Goal: Contribute content: Contribute content

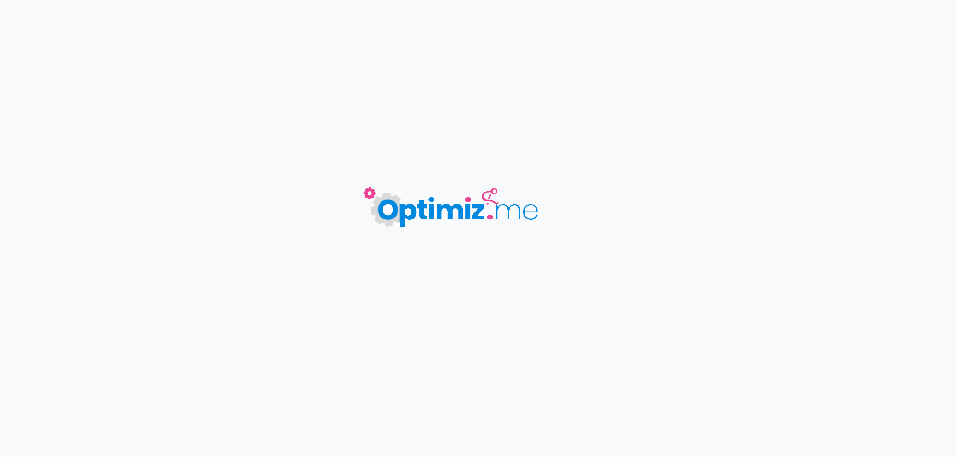
type input "Collagène marin"
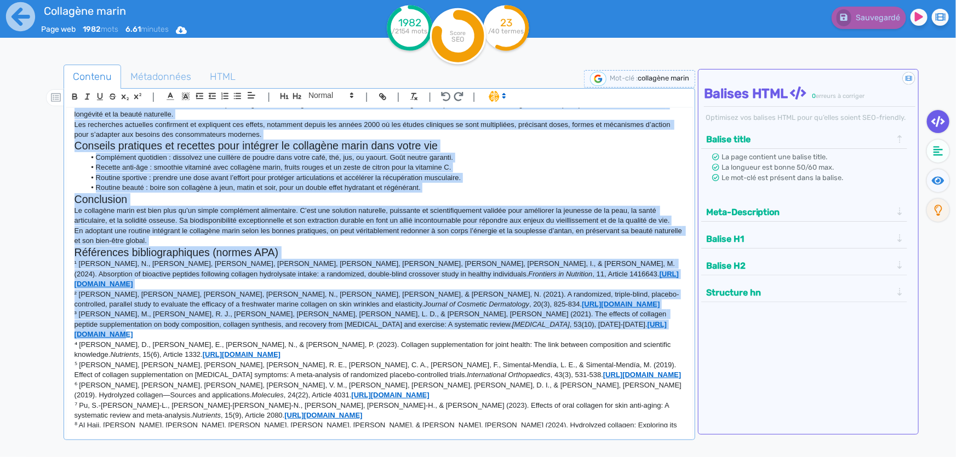
scroll to position [836, 0]
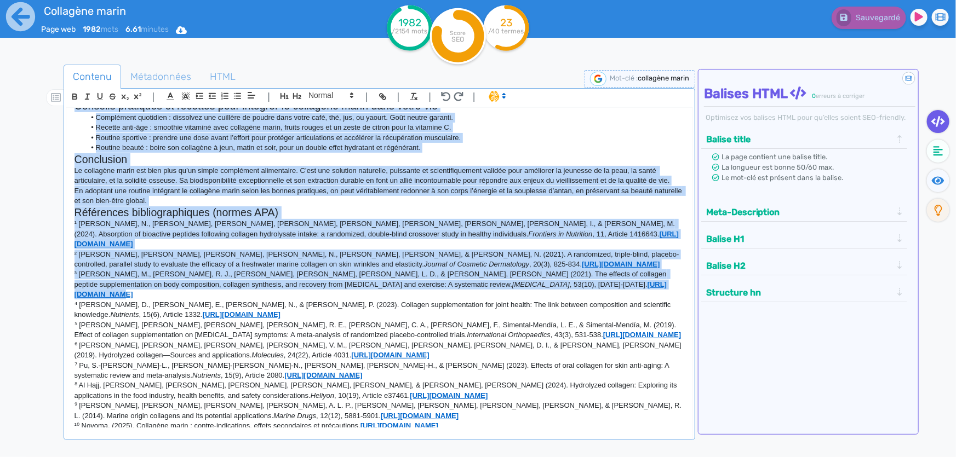
drag, startPoint x: 74, startPoint y: 255, endPoint x: 576, endPoint y: 421, distance: 527.7
click at [576, 421] on div "Collagène marin : le secret anti-âge des peptides marins pour peau et articulat…" at bounding box center [379, 268] width 626 height 320
click at [185, 30] on icon at bounding box center [181, 30] width 11 height 8
click at [201, 89] on button "Word" at bounding box center [178, 93] width 88 height 18
click at [588, 421] on p "¹⁰ Novoma. (2025). Collagène marin : contre-indications, effets secondaires et …" at bounding box center [379, 426] width 610 height 10
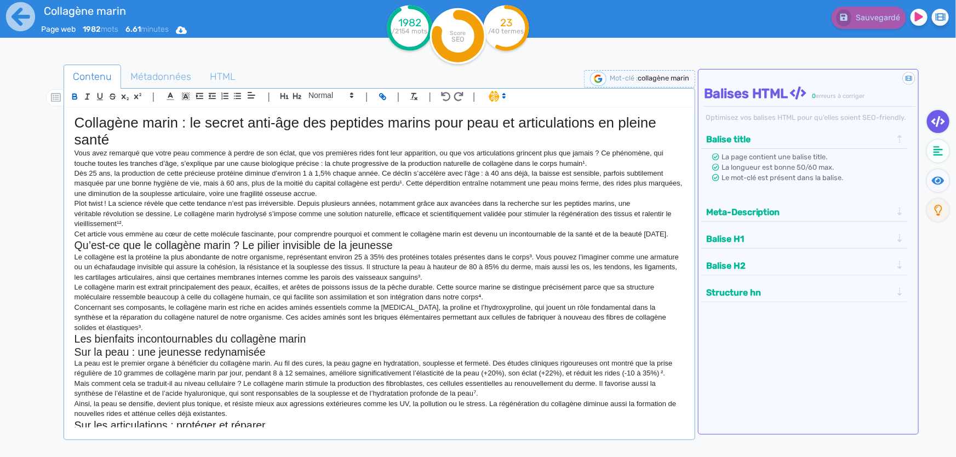
scroll to position [0, 0]
drag, startPoint x: 588, startPoint y: 416, endPoint x: 72, endPoint y: 257, distance: 539.9
click at [72, 257] on div "Collagène marin : le secret anti-âge des peptides marins pour peau et articulat…" at bounding box center [379, 268] width 626 height 320
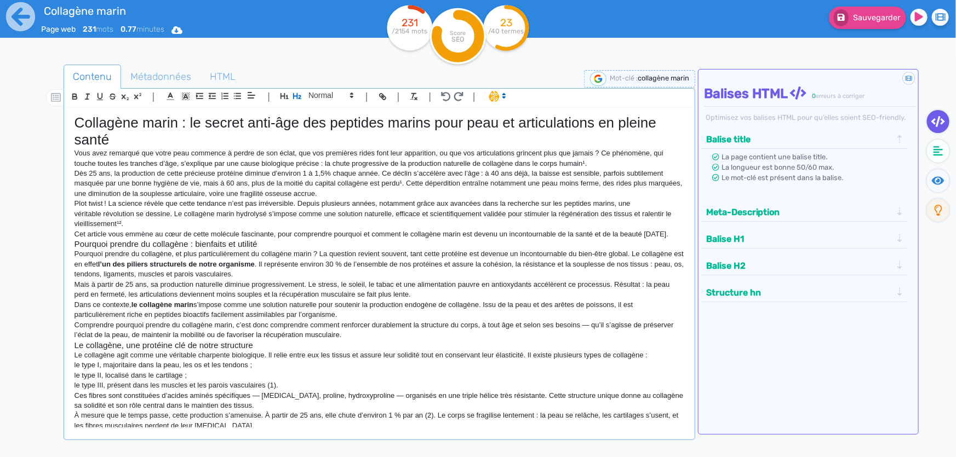
scroll to position [717, 0]
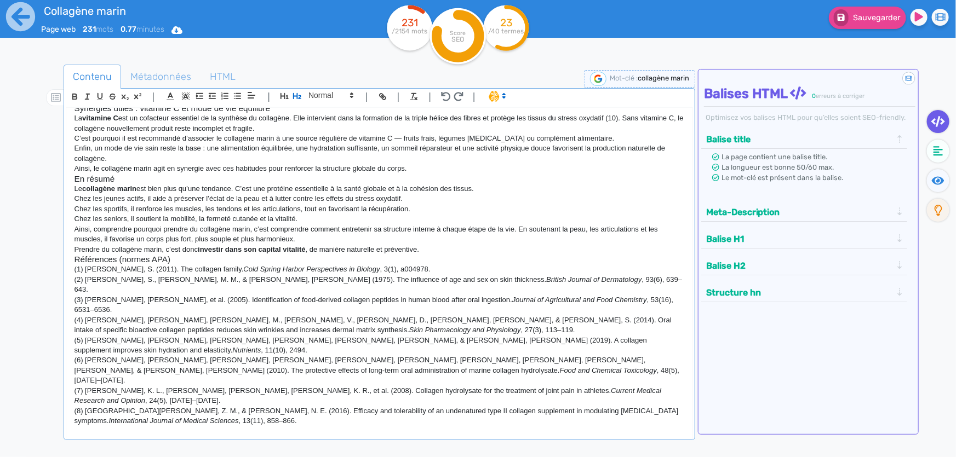
click at [609, 447] on h2 "(10) [PERSON_NAME], J. M., [PERSON_NAME], A. C., & [PERSON_NAME], M. C. (2017).…" at bounding box center [379, 460] width 610 height 26
click at [334, 96] on span at bounding box center [330, 95] width 54 height 13
click at [335, 184] on span at bounding box center [330, 183] width 44 height 17
click at [304, 265] on h3 "Références (normes APA)" at bounding box center [379, 260] width 610 height 10
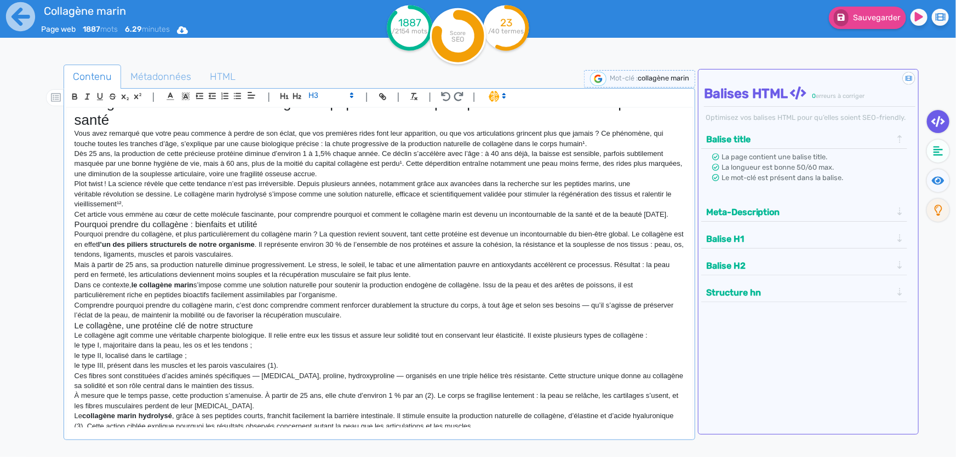
scroll to position [0, 0]
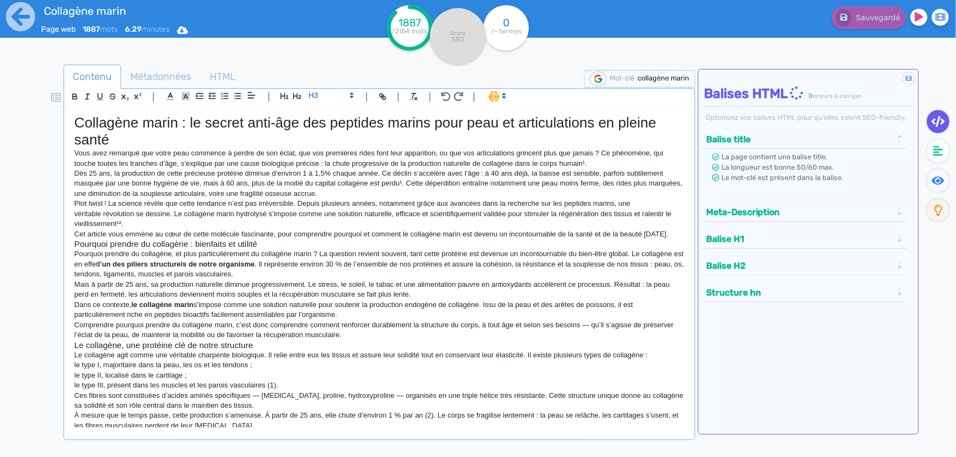
click at [246, 249] on h3 "Pourquoi prendre du collagène : bienfaits et utilité" at bounding box center [379, 244] width 610 height 10
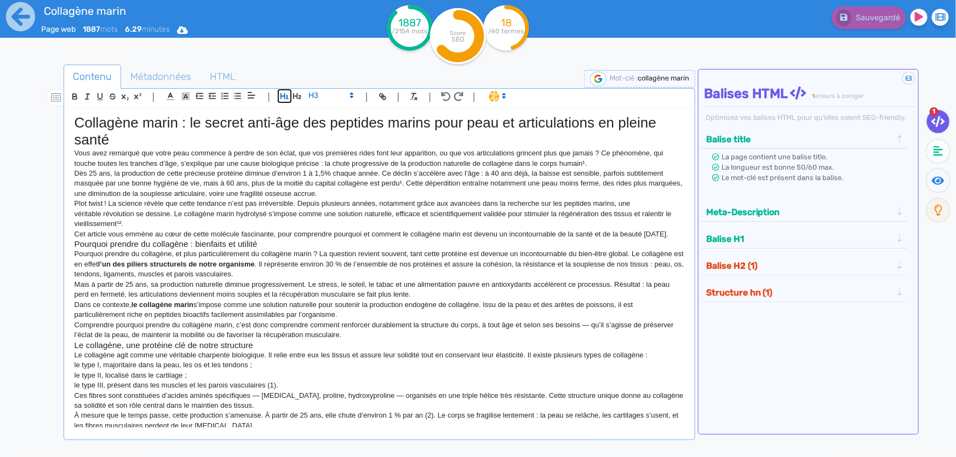
click at [285, 95] on icon "button" at bounding box center [284, 95] width 9 height 9
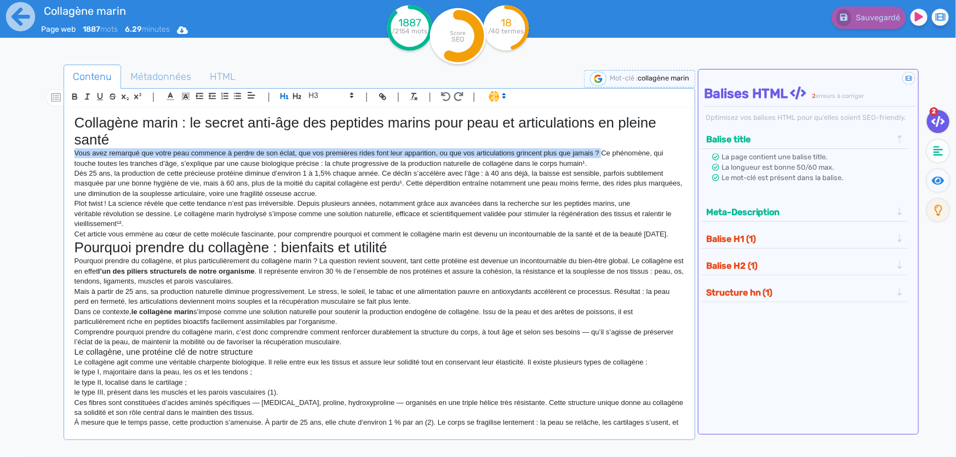
drag, startPoint x: 75, startPoint y: 153, endPoint x: 603, endPoint y: 151, distance: 527.9
click at [603, 151] on p "Vous avez remarqué que votre peau commence à perdre de son éclat, que vos premi…" at bounding box center [379, 158] width 610 height 20
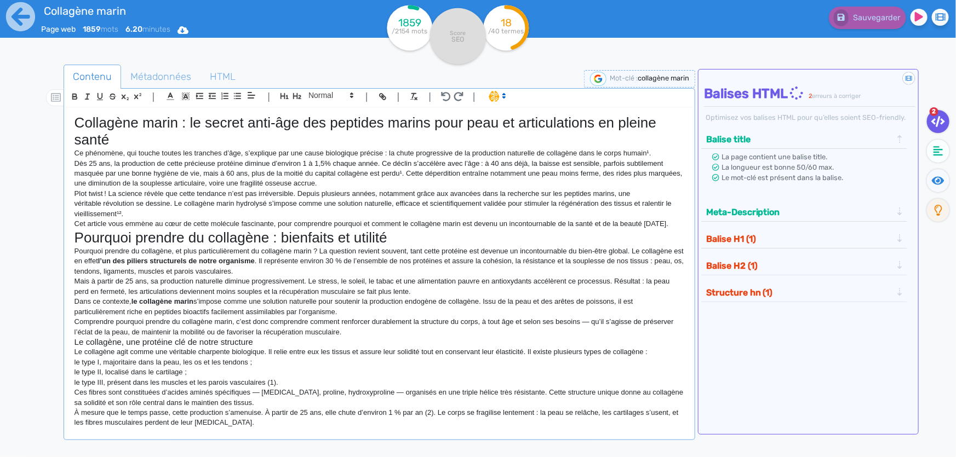
drag, startPoint x: 134, startPoint y: 233, endPoint x: 78, endPoint y: 117, distance: 128.6
click at [78, 117] on div "Collagène marin : le secret anti-âge des peptides marins pour peau et articulat…" at bounding box center [379, 268] width 626 height 320
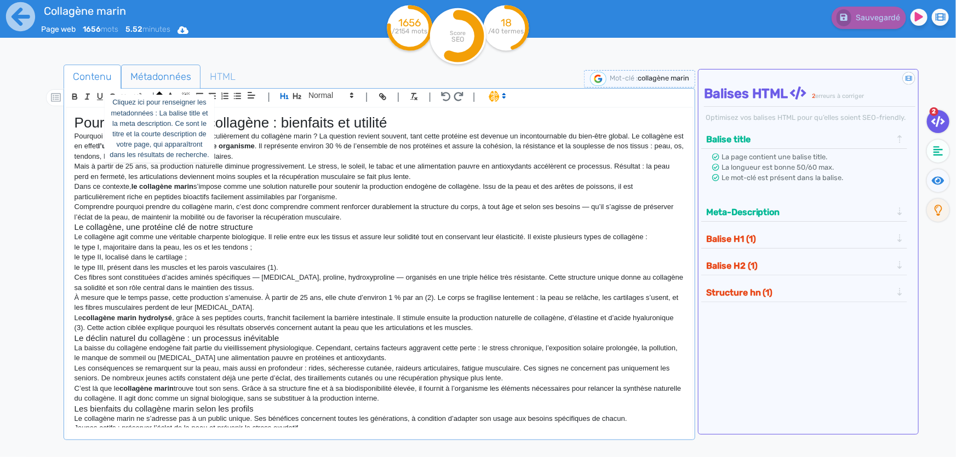
click at [157, 77] on span "Métadonnées" at bounding box center [161, 77] width 78 height 30
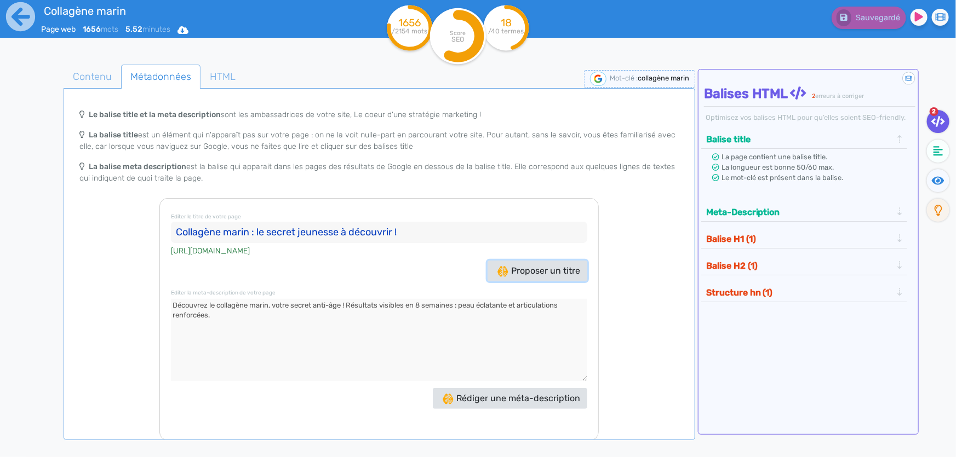
click at [509, 267] on span "Proposer un titre" at bounding box center [538, 271] width 83 height 10
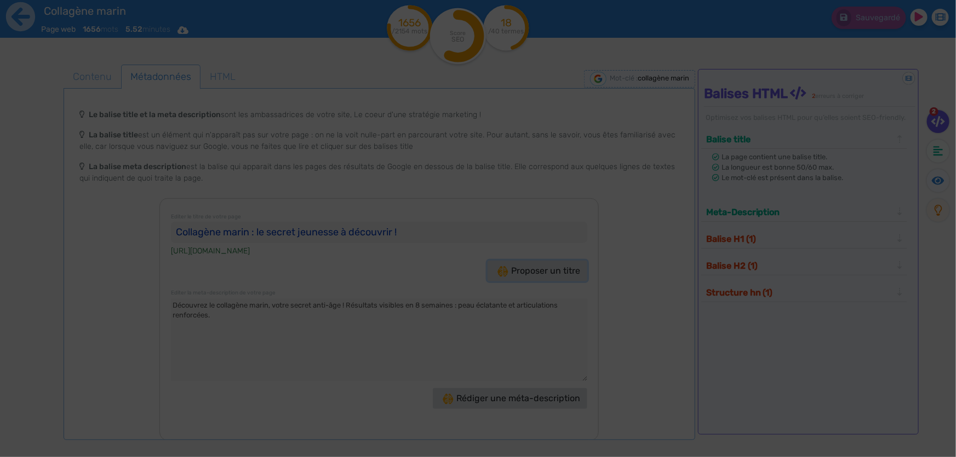
type input ""Découvrez les bienfaits du collagène marin [DATE] !""
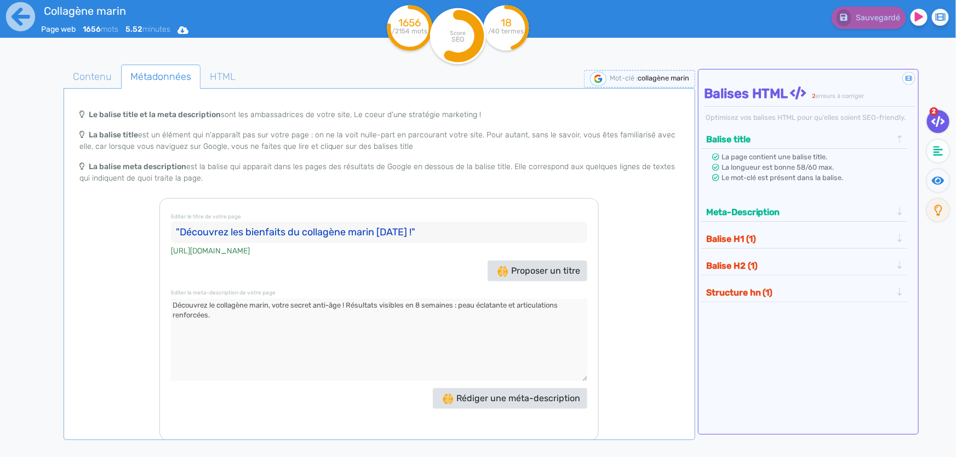
drag, startPoint x: 445, startPoint y: 230, endPoint x: 148, endPoint y: 232, distance: 297.4
click at [148, 232] on div "Le balise title et la meta description sont les ambassadrices de votre site, Le…" at bounding box center [379, 272] width 627 height 337
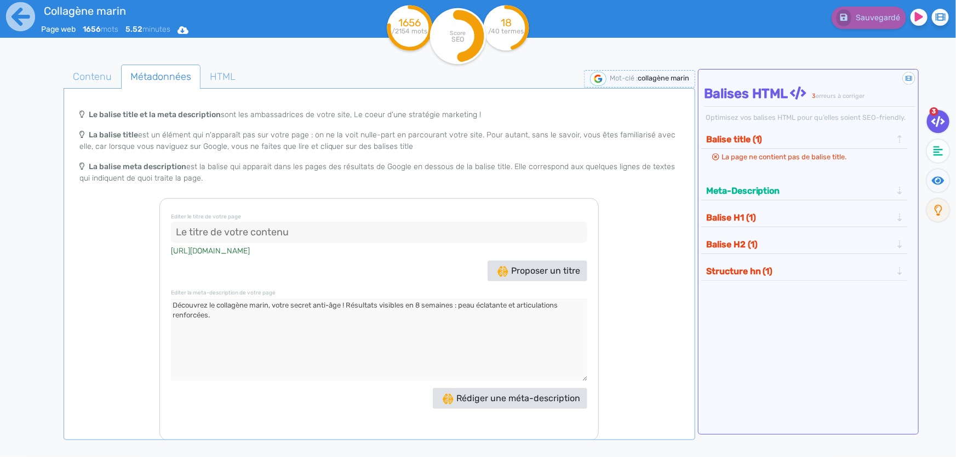
click at [309, 234] on input at bounding box center [379, 233] width 416 height 22
paste input "Pourquoi prendre du collagène et comment en bénéficier"
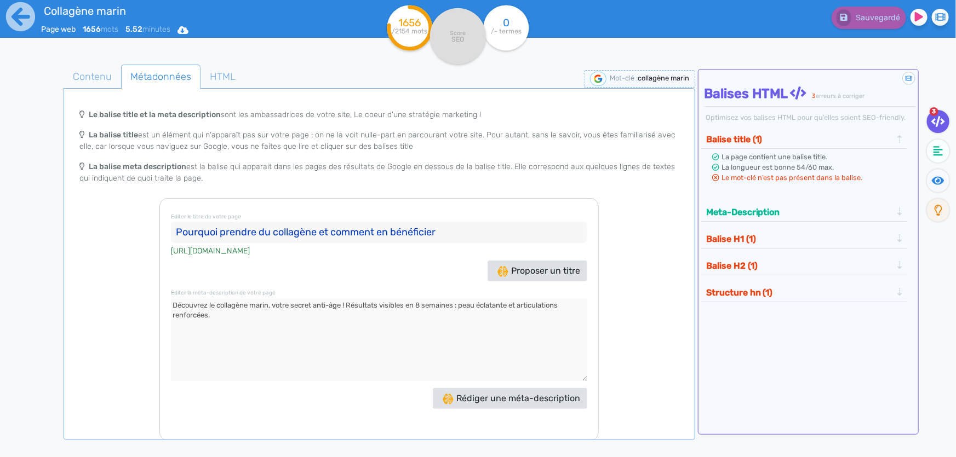
type input "Pourquoi prendre du collagène et comment en bénéficier"
click at [302, 323] on textarea at bounding box center [379, 340] width 416 height 82
drag, startPoint x: 222, startPoint y: 308, endPoint x: 160, endPoint y: 303, distance: 62.1
click at [160, 303] on div "Editer le titre de votre page Pourquoi prendre du collagène et comment en bénéf…" at bounding box center [378, 319] width 439 height 243
drag, startPoint x: 215, startPoint y: 320, endPoint x: 170, endPoint y: 307, distance: 46.8
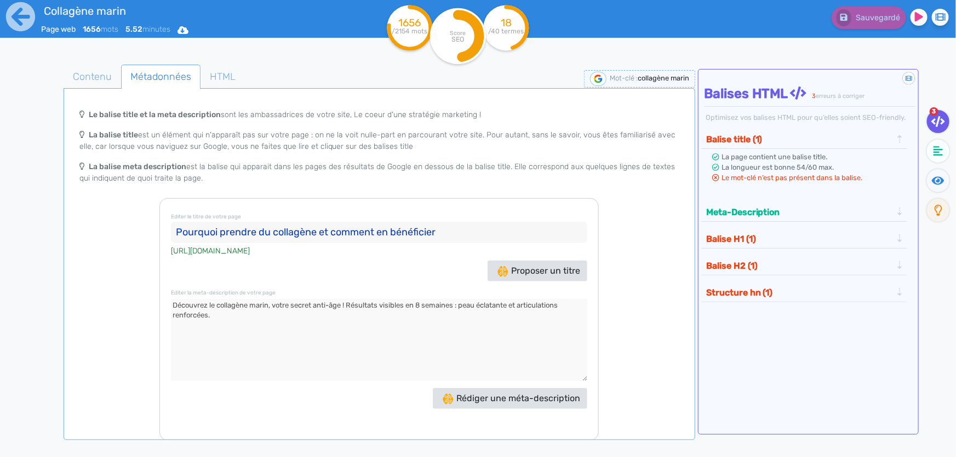
click at [170, 307] on div "Editer le titre de votre page Pourquoi prendre du collagène et comment en bénéf…" at bounding box center [378, 319] width 439 height 243
paste textarea "Découvrez pourquoi prendre du collagène et comment il agit sur la peau, les art…"
click at [300, 324] on textarea at bounding box center [379, 340] width 416 height 82
click at [313, 303] on textarea at bounding box center [379, 340] width 416 height 82
type textarea "Découvrez pourquoi prendre du collagène marin et comment il agit sur la peau, l…"
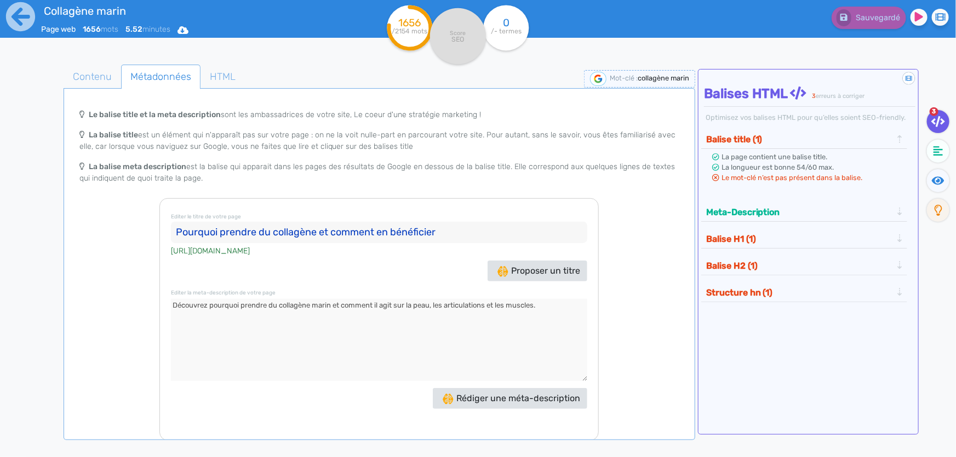
click at [320, 235] on input "Pourquoi prendre du collagène et comment en bénéficier" at bounding box center [379, 233] width 416 height 22
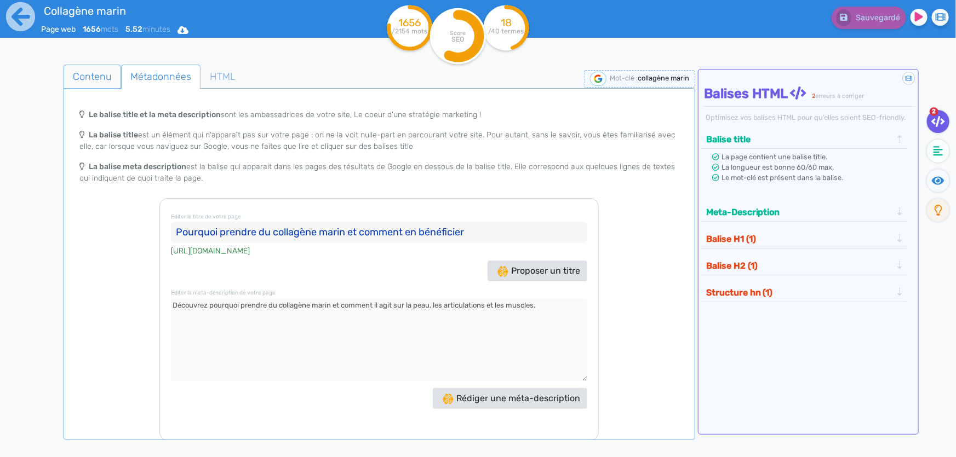
type input "Pourquoi prendre du collagène marin et comment en bénéficier"
click at [105, 78] on span "Contenu" at bounding box center [92, 77] width 56 height 30
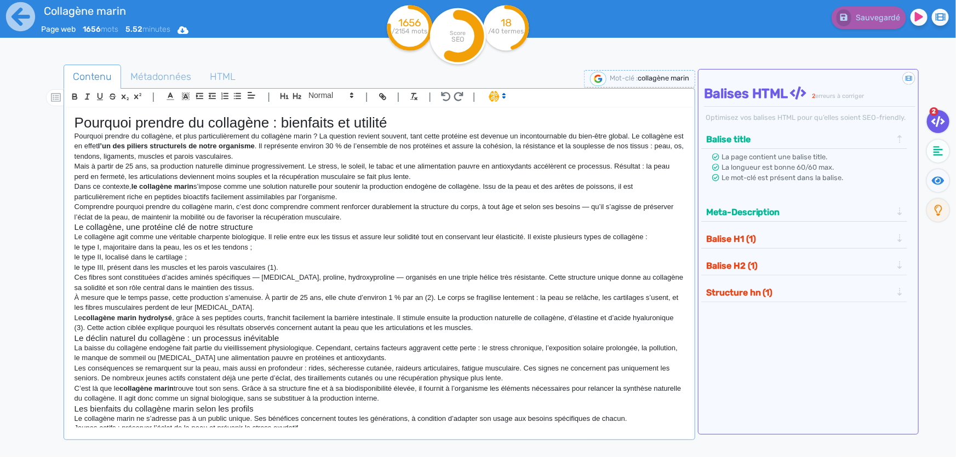
click at [285, 119] on h1 "Pourquoi prendre du collagène : bienfaits et utilité" at bounding box center [379, 122] width 610 height 17
click at [212, 227] on h3 "Le collagène, une protéine clé de notre structure" at bounding box center [379, 227] width 610 height 10
click at [300, 95] on icon "button" at bounding box center [297, 96] width 8 height 6
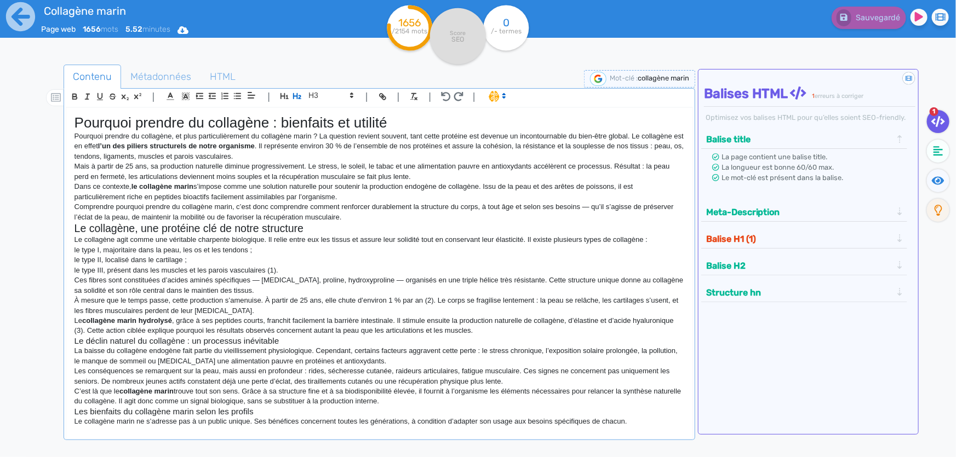
click at [130, 340] on h3 "Le déclin naturel du collagène : un processus inévitable" at bounding box center [379, 341] width 610 height 10
click at [290, 96] on button "button" at bounding box center [284, 96] width 13 height 13
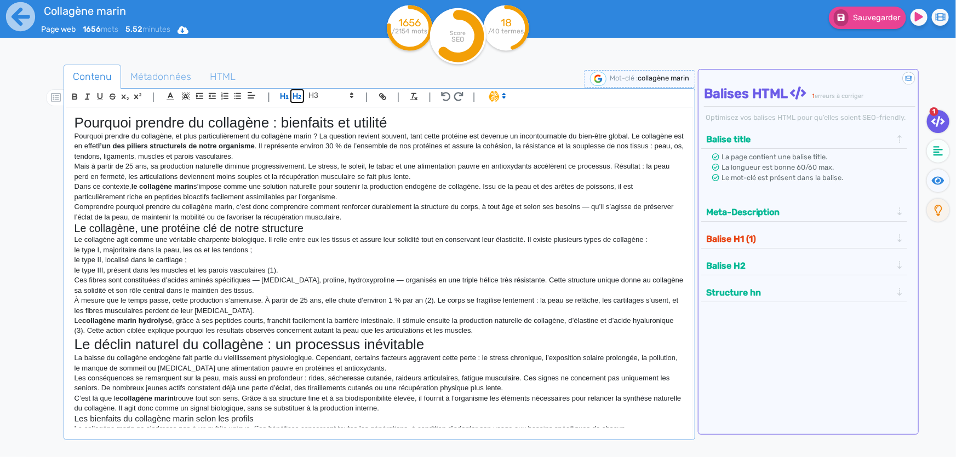
click at [294, 96] on icon "button" at bounding box center [297, 96] width 8 height 6
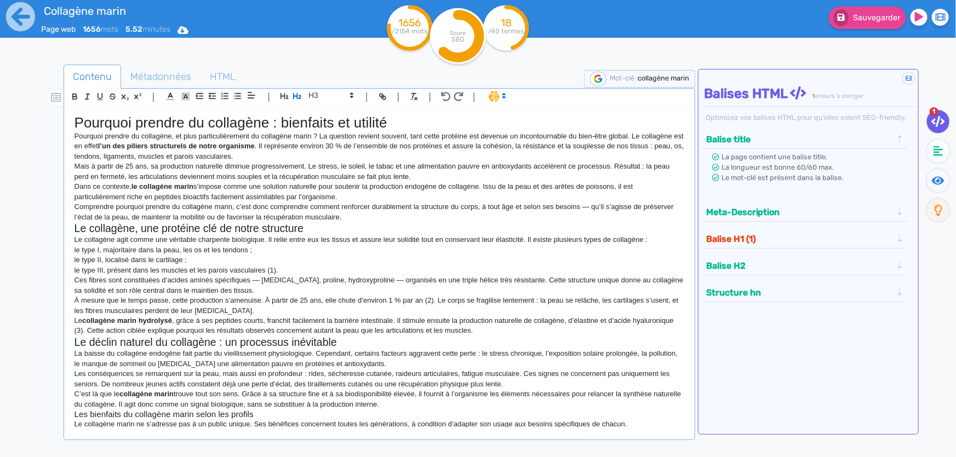
click at [245, 119] on h1 "Pourquoi prendre du collagène : bienfaits et utilité" at bounding box center [379, 122] width 610 height 17
click at [713, 239] on button "Balise H1 (1)" at bounding box center [799, 239] width 193 height 18
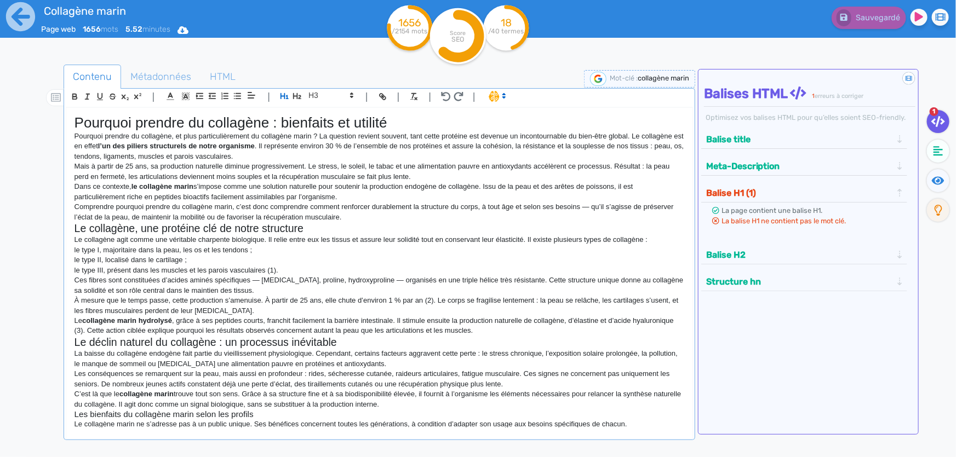
click at [272, 118] on h1 "Pourquoi prendre du collagène : bienfaits et utilité" at bounding box center [379, 122] width 610 height 17
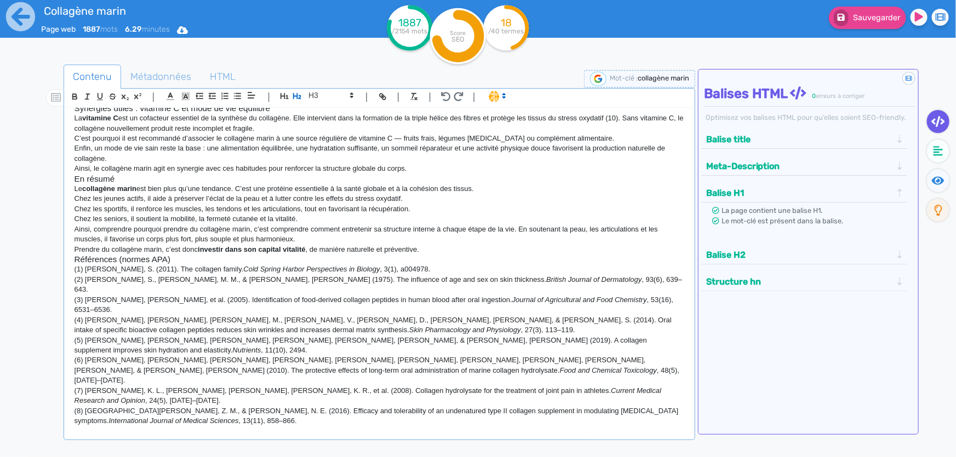
scroll to position [828, 0]
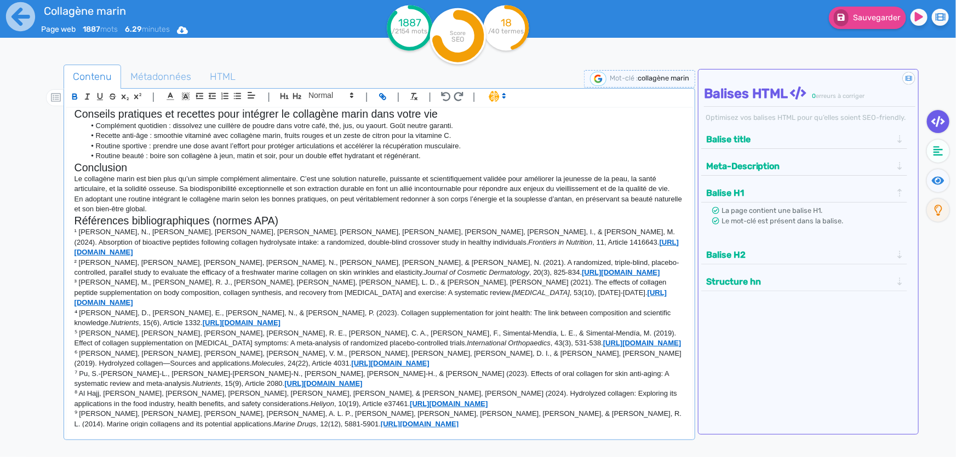
click at [496, 151] on li "Routine sportive : prendre une dose avant l’effort pour protéger articulations …" at bounding box center [384, 146] width 599 height 10
